Goal: Task Accomplishment & Management: Use online tool/utility

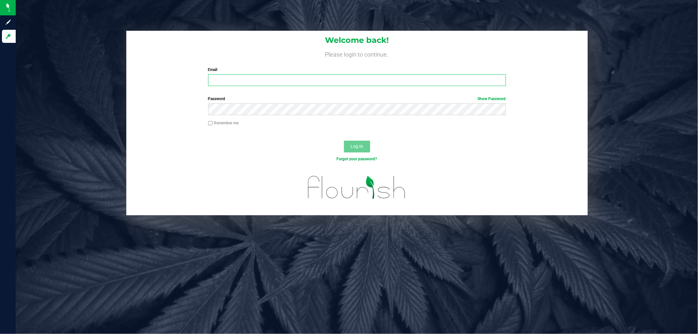
click at [228, 83] on input "Email" at bounding box center [357, 80] width 298 height 12
type input "[EMAIL_ADDRESS][DOMAIN_NAME]"
click at [344, 141] on button "Log In" at bounding box center [357, 147] width 26 height 12
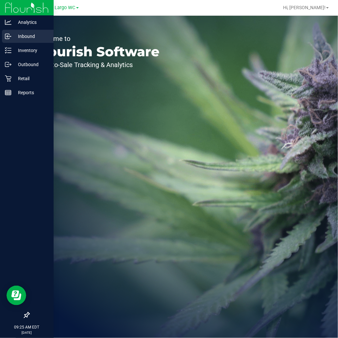
click at [27, 36] on p "Inbound" at bounding box center [30, 36] width 39 height 8
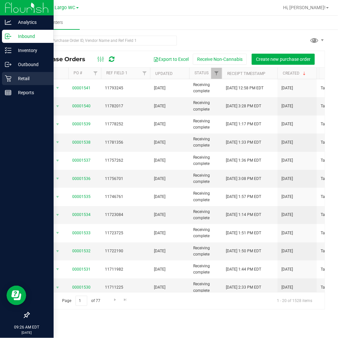
click at [10, 79] on icon at bounding box center [8, 78] width 7 height 7
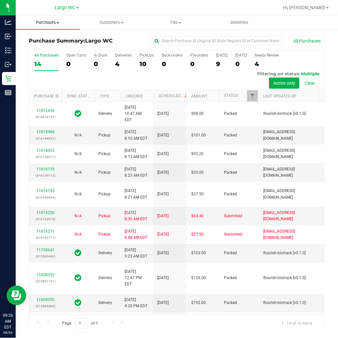
click at [51, 24] on span "Purchases" at bounding box center [48, 23] width 64 height 6
click at [54, 48] on span "Fulfillment" at bounding box center [36, 47] width 41 height 6
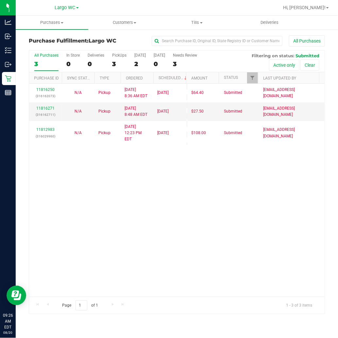
click at [77, 8] on span at bounding box center [77, 7] width 3 height 1
click at [73, 40] on link "New Port Richey WC" at bounding box center [67, 40] width 96 height 9
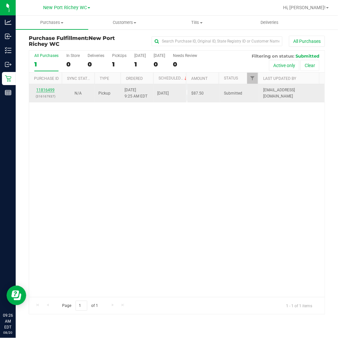
click at [46, 90] on link "11816499" at bounding box center [45, 90] width 18 height 5
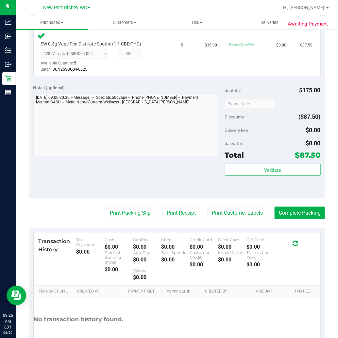
scroll to position [182, 0]
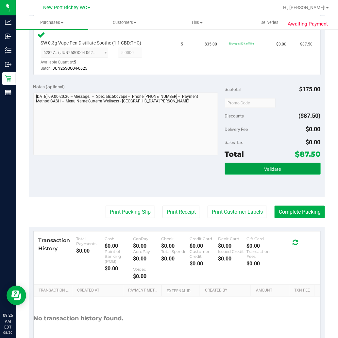
click at [275, 168] on span "Validate" at bounding box center [273, 169] width 17 height 5
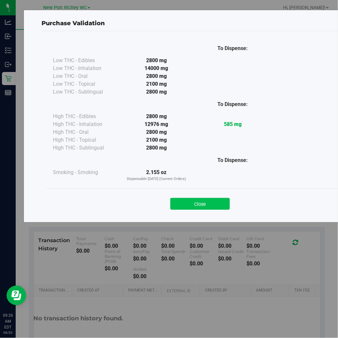
click at [195, 205] on button "Close" at bounding box center [200, 204] width 60 height 12
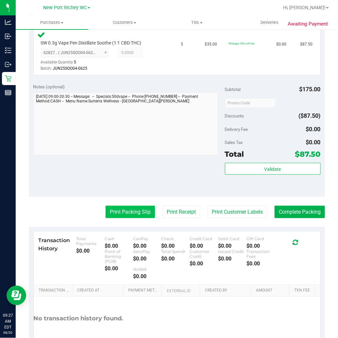
click at [135, 213] on button "Print Packing Slip" at bounding box center [130, 212] width 49 height 12
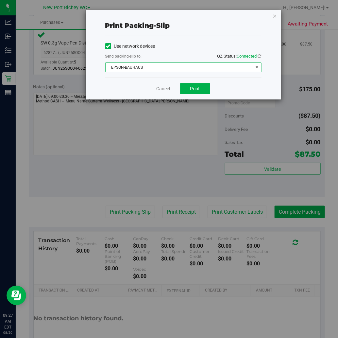
click at [256, 67] on span "select" at bounding box center [257, 67] width 5 height 5
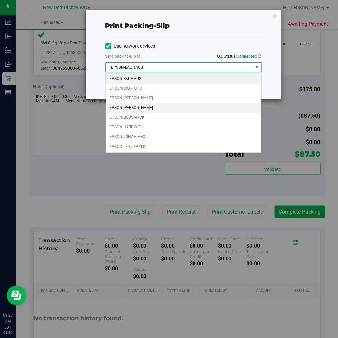
click at [215, 108] on li "EPSON-DEAN-MILLER" at bounding box center [184, 108] width 156 height 10
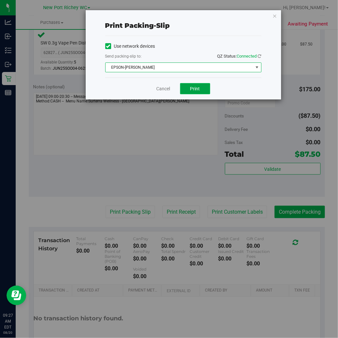
click at [200, 86] on span "Print" at bounding box center [195, 88] width 10 height 5
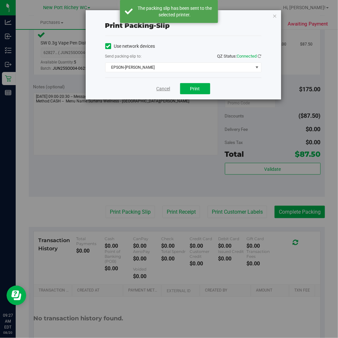
click at [161, 89] on link "Cancel" at bounding box center [164, 88] width 14 height 7
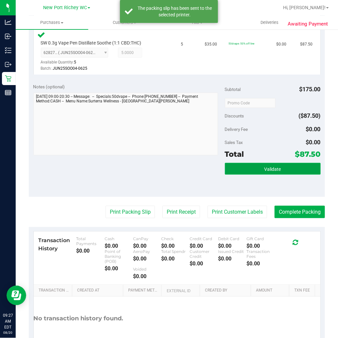
click at [255, 168] on button "Validate" at bounding box center [273, 169] width 96 height 12
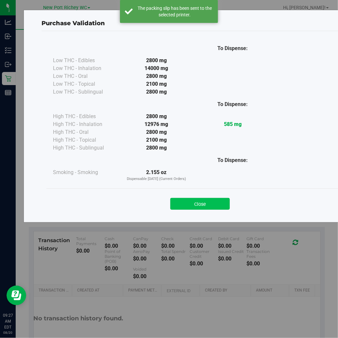
click at [214, 203] on button "Close" at bounding box center [200, 204] width 60 height 12
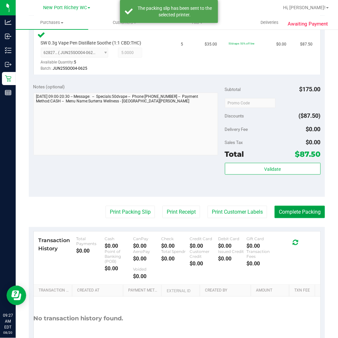
click at [293, 213] on button "Complete Packing" at bounding box center [300, 212] width 50 height 12
